Goal: Understand process/instructions: Learn how to perform a task or action

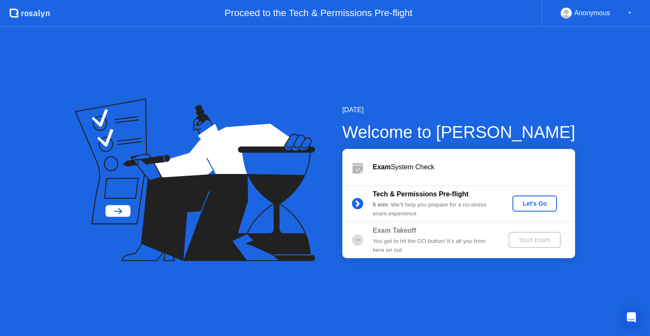
click at [542, 203] on div "Let's Go" at bounding box center [535, 203] width 38 height 7
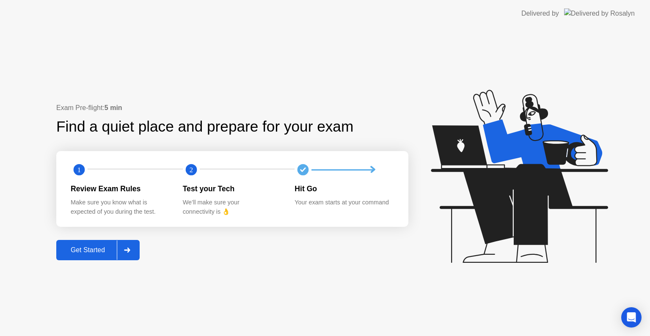
click at [105, 247] on div "Get Started" at bounding box center [88, 250] width 58 height 8
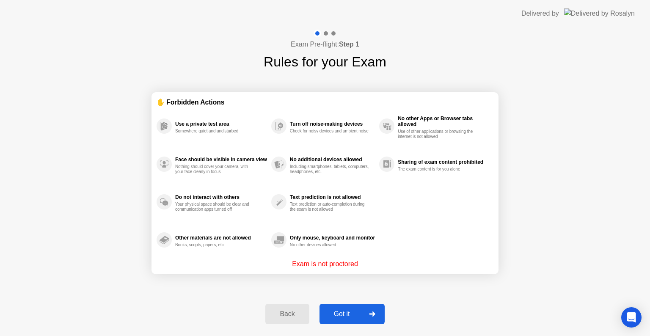
click at [342, 312] on div "Got it" at bounding box center [342, 314] width 40 height 8
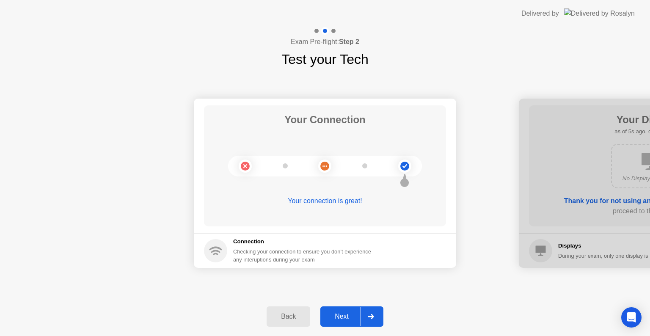
click at [342, 313] on div "Next" at bounding box center [342, 317] width 38 height 8
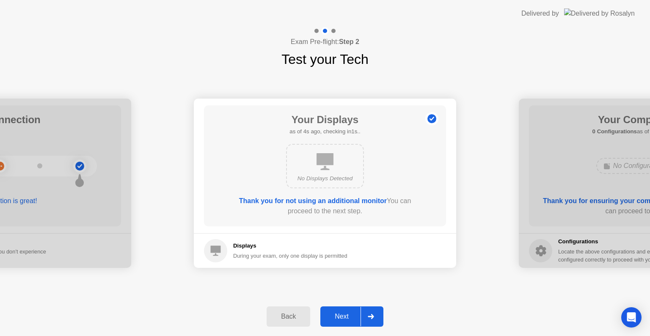
click at [342, 317] on div "Next" at bounding box center [342, 317] width 38 height 8
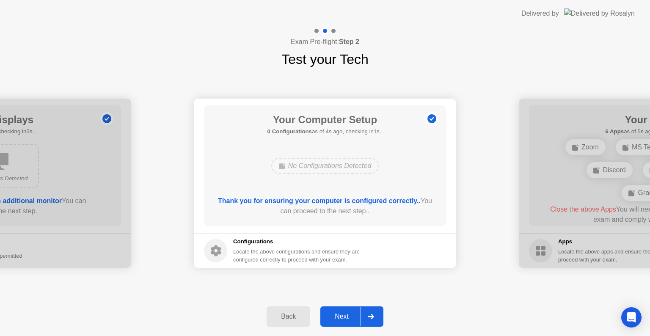
click at [344, 318] on div "Next" at bounding box center [342, 317] width 38 height 8
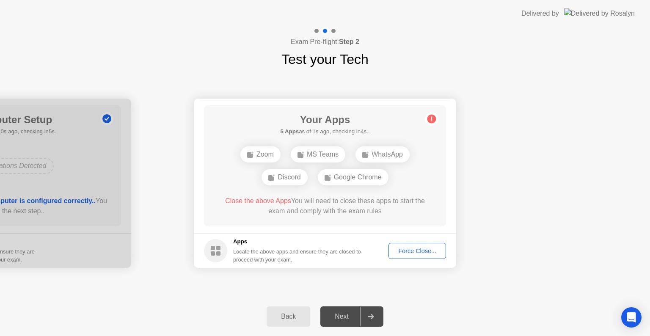
click at [410, 249] on div "Force Close..." at bounding box center [418, 251] width 52 height 7
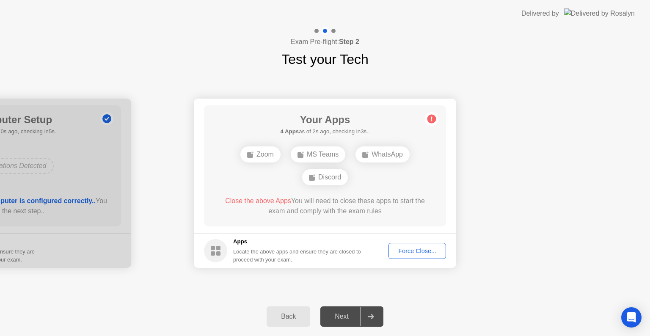
click at [398, 176] on div "Zoom MS Teams WhatsApp Discord" at bounding box center [325, 166] width 194 height 46
click at [257, 157] on div "Zoom" at bounding box center [260, 154] width 40 height 16
click at [156, 288] on div "Your Connection Your connection is great! Connection Checking your connection t…" at bounding box center [325, 183] width 650 height 228
click at [386, 200] on div "Close the above Apps You will need to close these apps to start the exam and co…" at bounding box center [325, 206] width 218 height 20
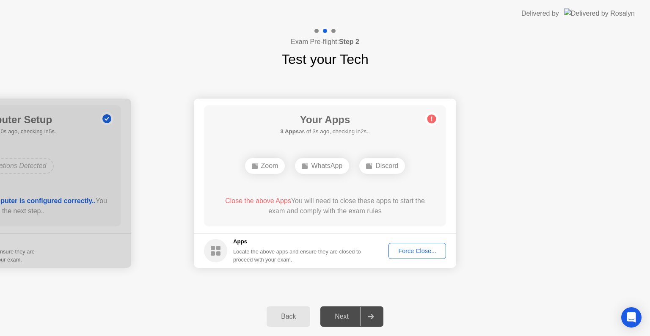
click at [312, 168] on div "WhatsApp" at bounding box center [322, 166] width 54 height 16
drag, startPoint x: 312, startPoint y: 166, endPoint x: 348, endPoint y: 169, distance: 36.5
click at [312, 166] on div "WhatsApp" at bounding box center [322, 166] width 54 height 16
click at [380, 169] on div "Discord" at bounding box center [382, 166] width 46 height 16
